Goal: Information Seeking & Learning: Learn about a topic

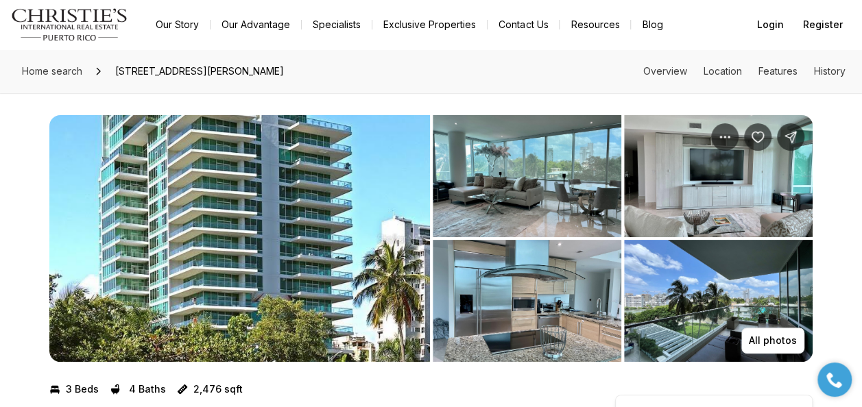
click at [215, 210] on img "View image gallery" at bounding box center [239, 238] width 380 height 247
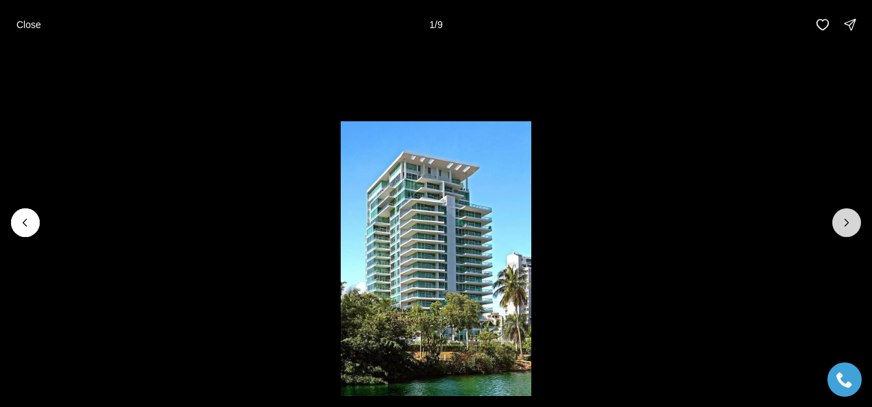
click at [842, 223] on icon "Next slide" at bounding box center [847, 223] width 14 height 14
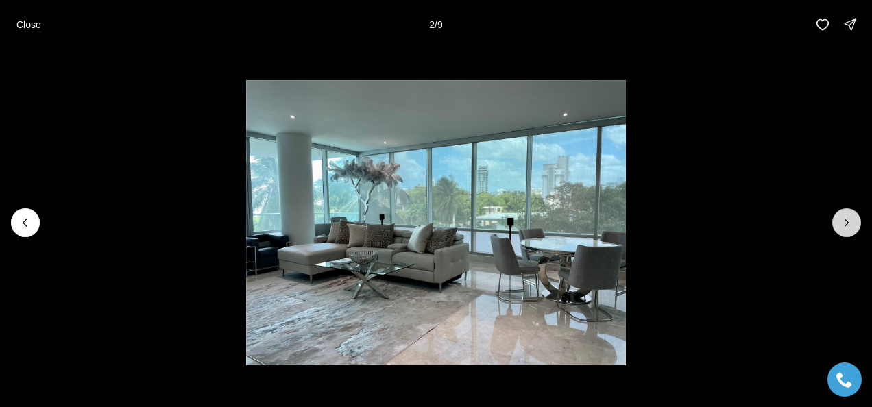
click at [842, 223] on icon "Next slide" at bounding box center [847, 223] width 14 height 14
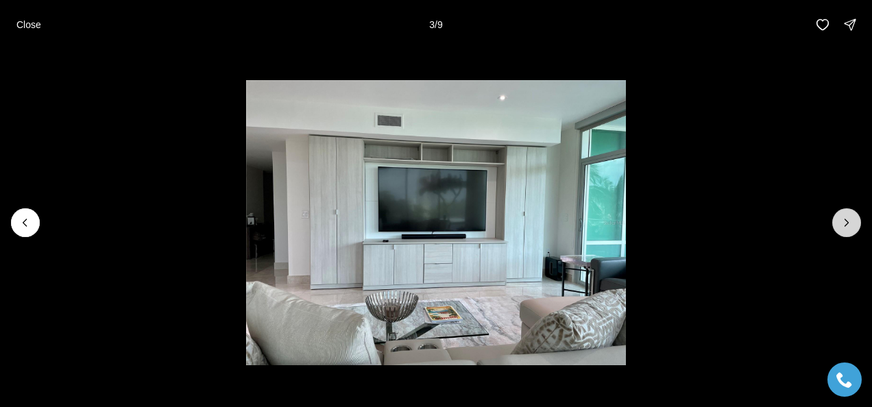
click at [842, 223] on icon "Next slide" at bounding box center [847, 223] width 14 height 14
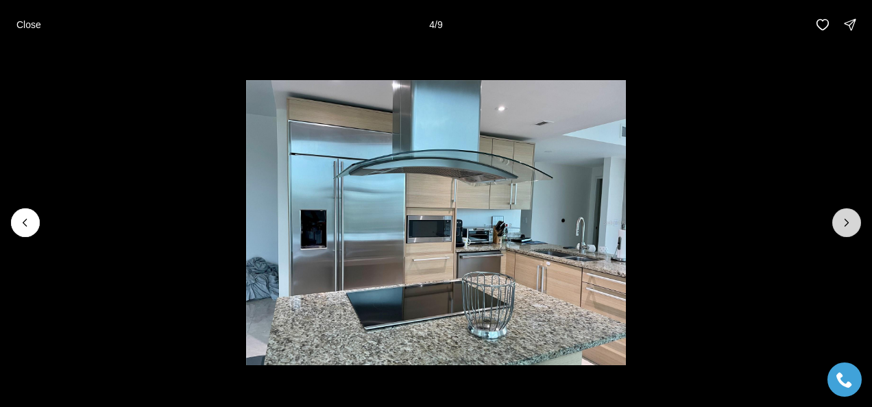
click at [842, 223] on icon "Next slide" at bounding box center [847, 223] width 14 height 14
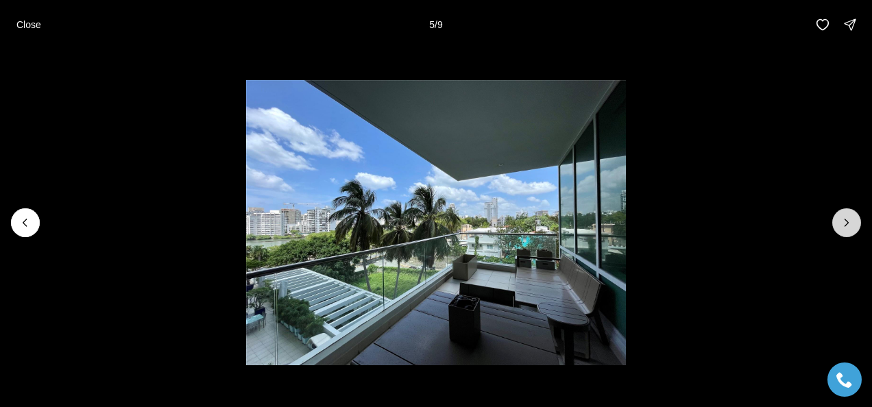
click at [842, 223] on icon "Next slide" at bounding box center [847, 223] width 14 height 14
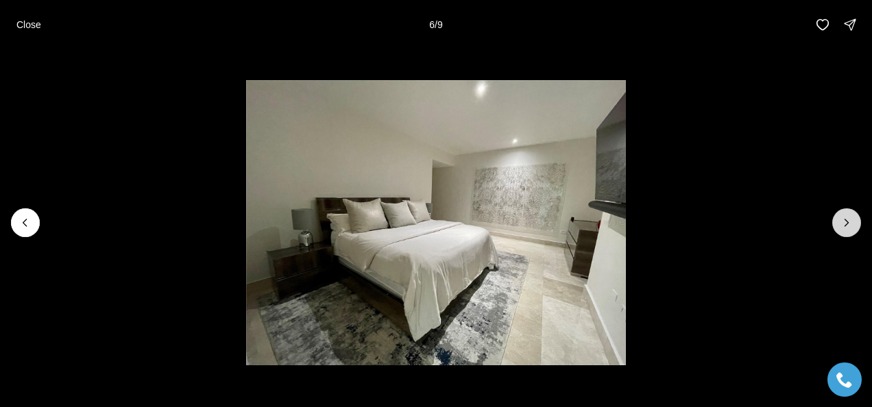
click at [842, 223] on icon "Next slide" at bounding box center [847, 223] width 14 height 14
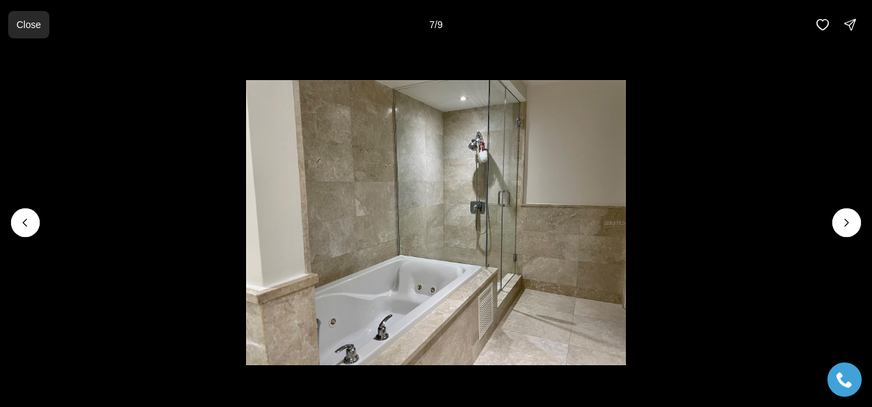
click at [23, 20] on p "Close" at bounding box center [28, 24] width 25 height 11
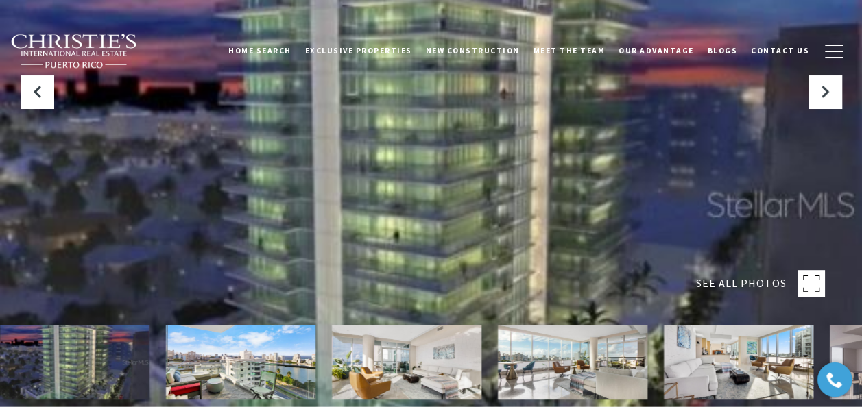
click at [818, 281] on rect at bounding box center [810, 283] width 27 height 27
